Goal: Find contact information: Find contact information

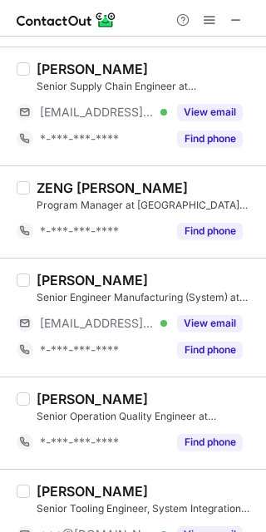
scroll to position [1108, 0]
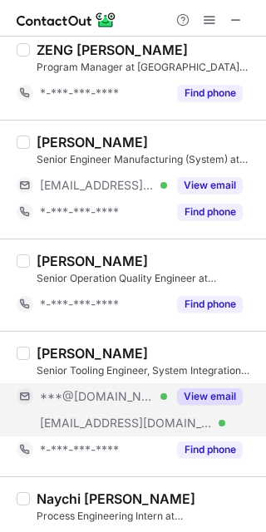
click at [214, 392] on button "View email" at bounding box center [210, 396] width 66 height 17
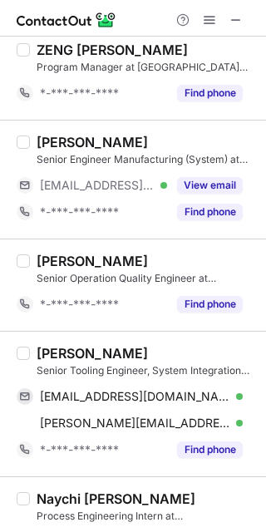
click at [51, 339] on div "Jason Zhu Shenjie Senior Tooling Engineer, System Integration Department (SID) …" at bounding box center [133, 403] width 266 height 145
copy div "Jason"
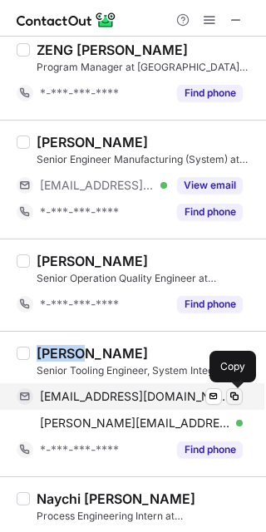
click at [233, 393] on span at bounding box center [234, 396] width 13 height 13
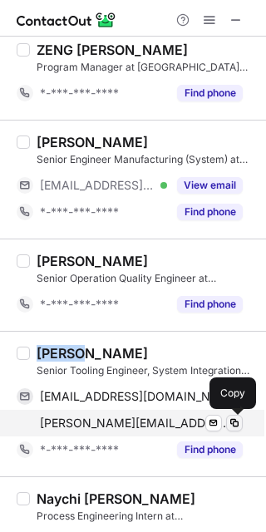
click at [234, 425] on span at bounding box center [234, 422] width 13 height 13
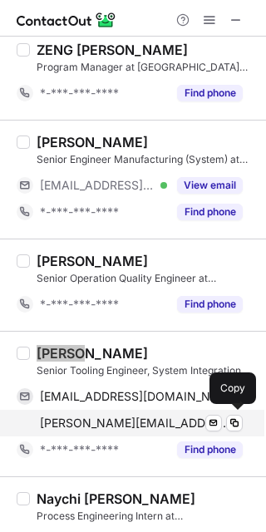
scroll to position [1237, 0]
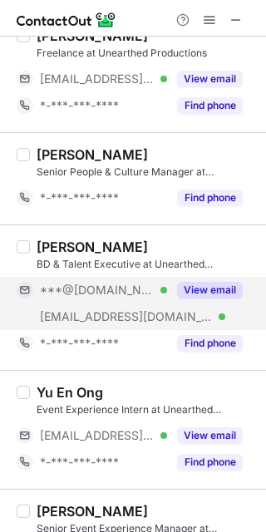
scroll to position [917, 0]
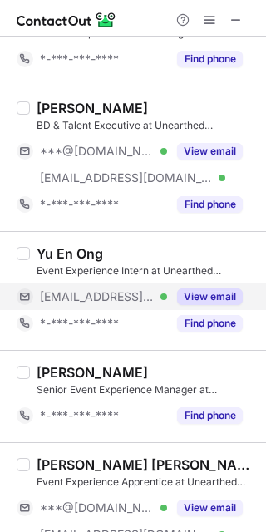
click at [200, 296] on button "View email" at bounding box center [210, 296] width 66 height 17
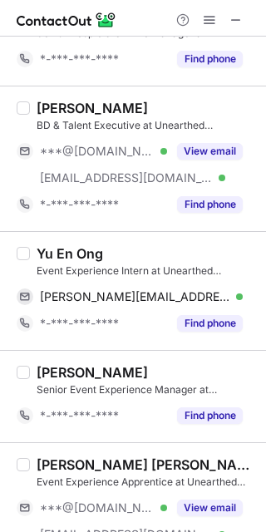
click at [45, 233] on div "Yu En Ong Event Experience Intern at Unearthed Productions yuen@unearthedproduc…" at bounding box center [133, 290] width 266 height 119
copy div "Yu"
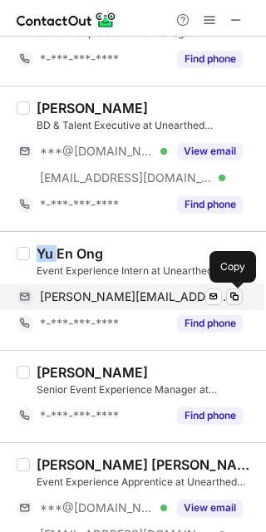
click at [237, 295] on span at bounding box center [234, 296] width 13 height 13
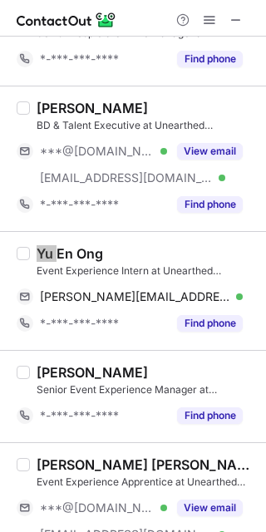
scroll to position [972, 0]
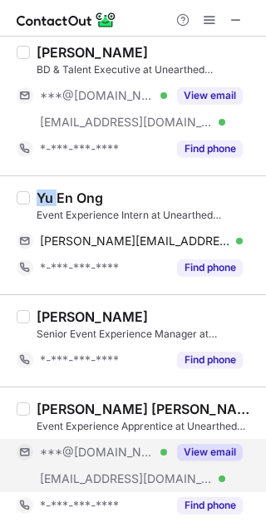
click at [189, 449] on button "View email" at bounding box center [210, 452] width 66 height 17
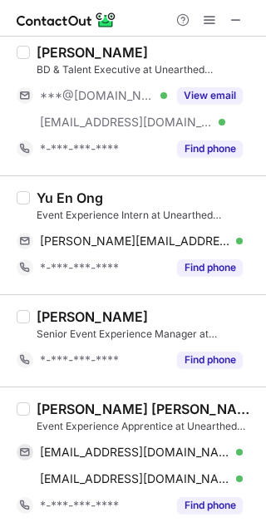
click at [50, 393] on div "Yue Qi Lim Event Experience Apprentice at Unearthed Productions yueqi799@gmail.…" at bounding box center [133, 458] width 266 height 145
copy div "Yue"
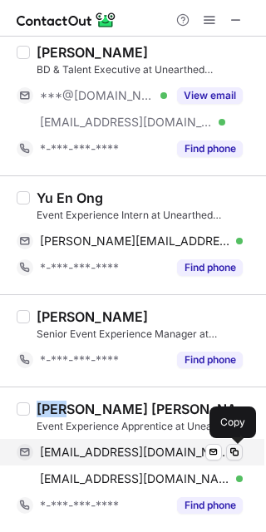
click at [234, 450] on span at bounding box center [234, 451] width 13 height 13
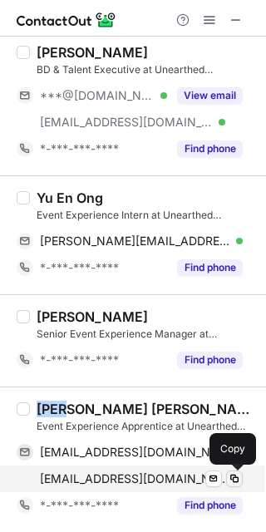
click at [235, 473] on span at bounding box center [234, 478] width 13 height 13
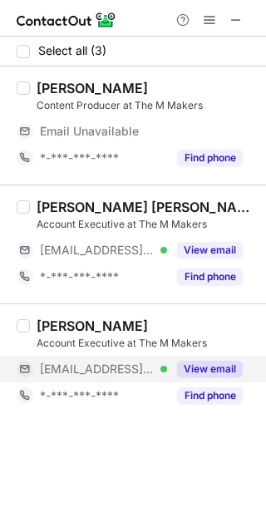
click at [209, 369] on button "View email" at bounding box center [210, 369] width 66 height 17
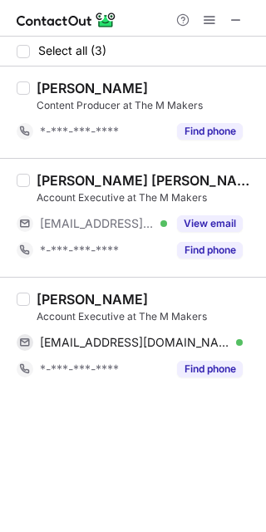
click at [56, 286] on div "Dyonna A. Account Executive at The M Makers dyonna@themmakers.com Verified Send…" at bounding box center [133, 336] width 266 height 119
copy div "Dyonna"
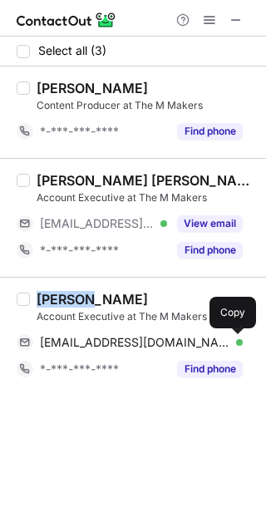
drag, startPoint x: 233, startPoint y: 343, endPoint x: 261, endPoint y: 307, distance: 46.2
click at [233, 343] on span at bounding box center [234, 342] width 13 height 13
